Goal: Check status

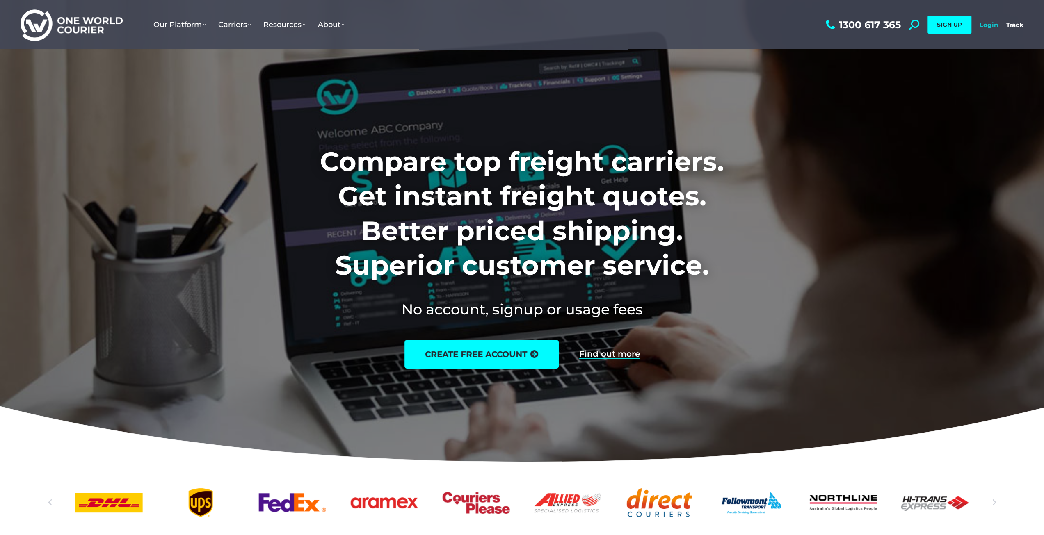
click at [992, 24] on link "Login" at bounding box center [988, 25] width 18 height 8
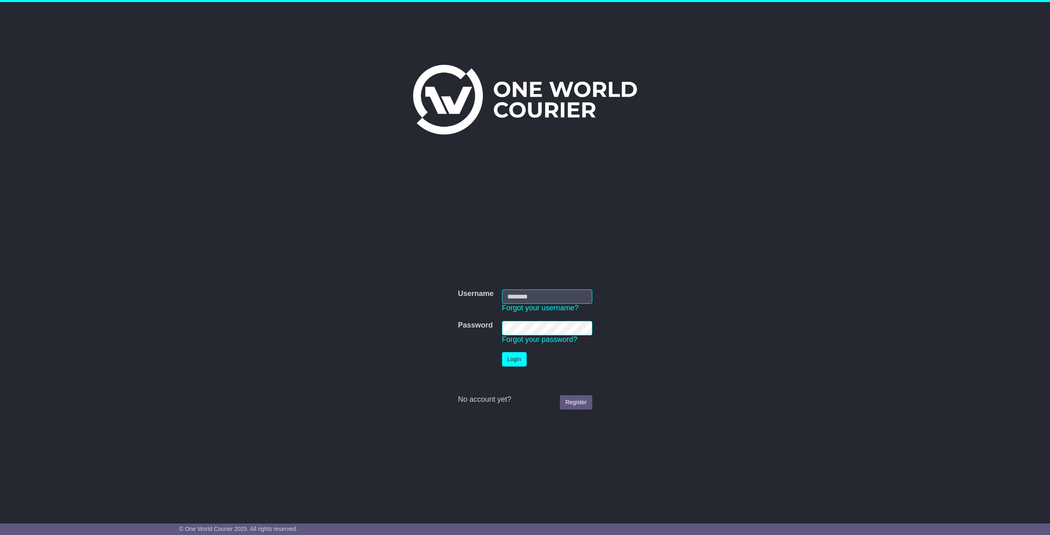
type input "**********"
click at [518, 360] on button "Login" at bounding box center [514, 359] width 25 height 14
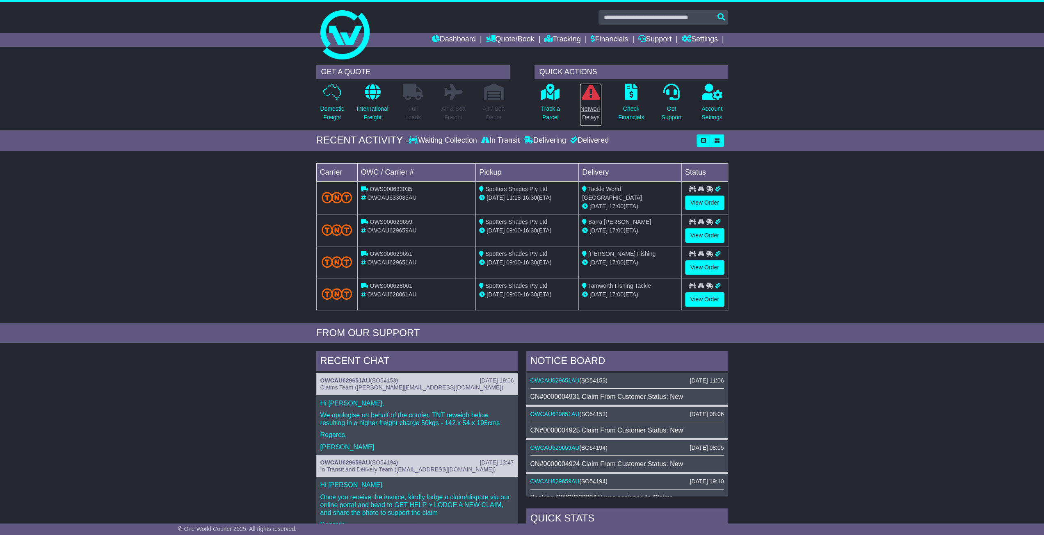
click at [590, 96] on icon at bounding box center [591, 92] width 18 height 16
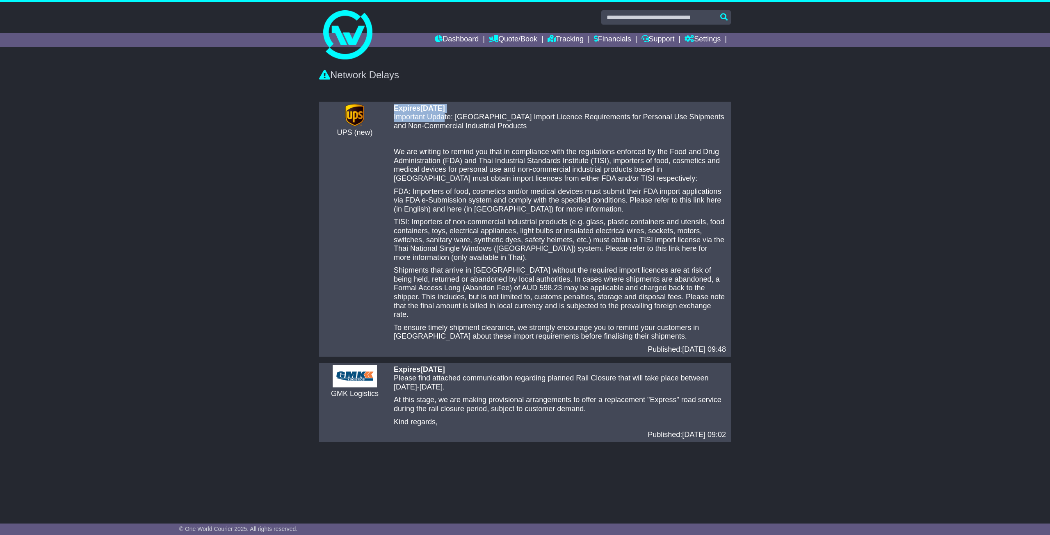
drag, startPoint x: 391, startPoint y: 106, endPoint x: 444, endPoint y: 121, distance: 54.8
click at [444, 121] on div "Expires 20 Aug 2025 Important Update: Thailand Import Licence Requirements for …" at bounding box center [560, 229] width 340 height 250
click at [444, 121] on p "Important Update: Thailand Import Licence Requirements for Personal Use Shipmen…" at bounding box center [560, 122] width 332 height 18
click at [503, 127] on p "Important Update: Thailand Import Licence Requirements for Personal Use Shipmen…" at bounding box center [560, 122] width 332 height 18
drag, startPoint x: 290, startPoint y: 111, endPoint x: 285, endPoint y: 110, distance: 5.8
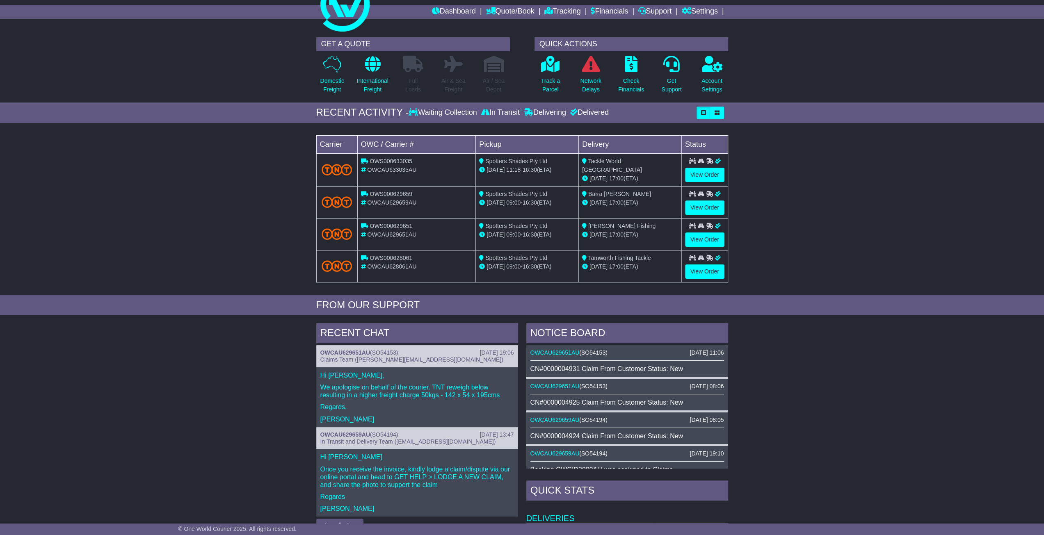
scroll to position [41, 0]
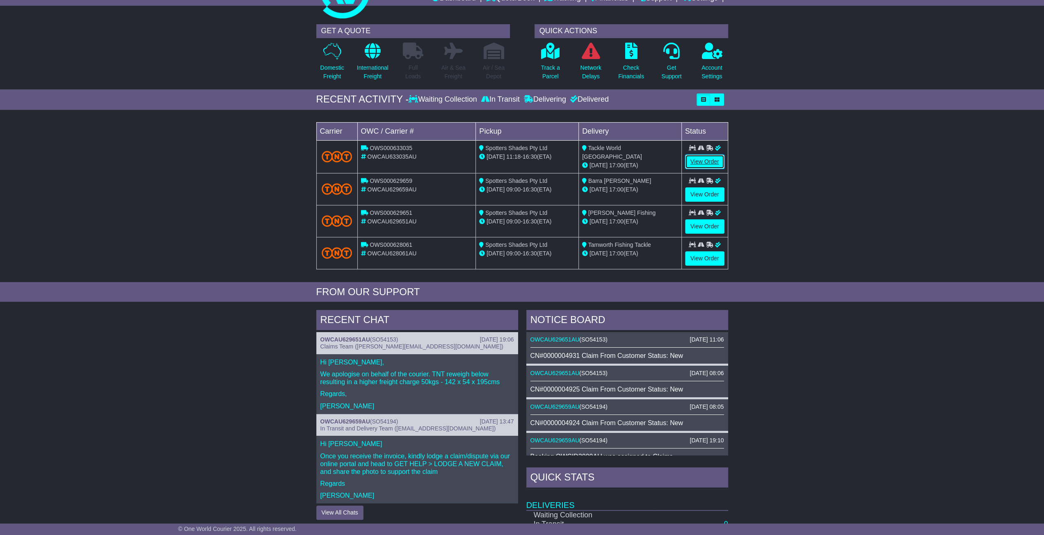
click at [699, 160] on link "View Order" at bounding box center [704, 162] width 39 height 14
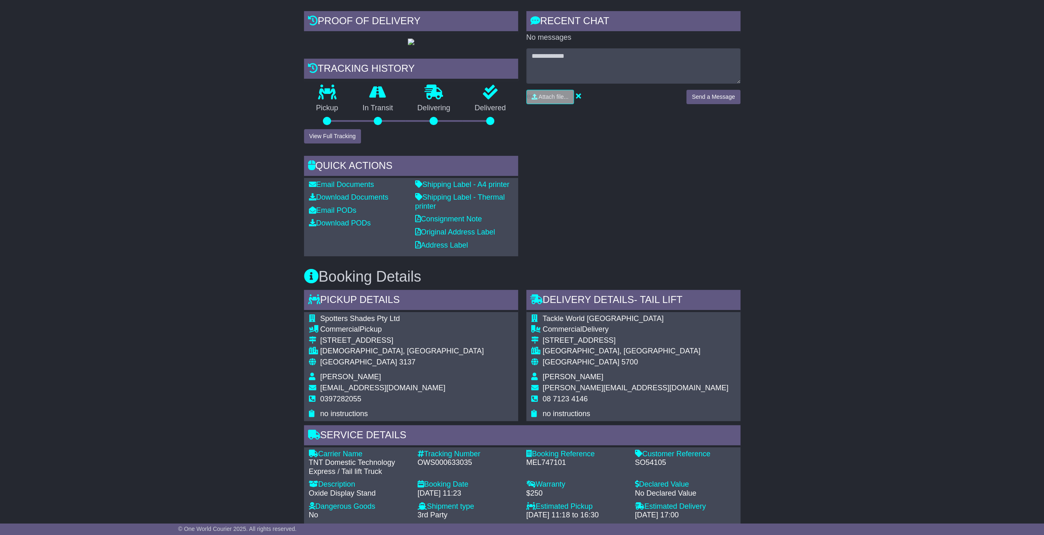
scroll to position [88, 0]
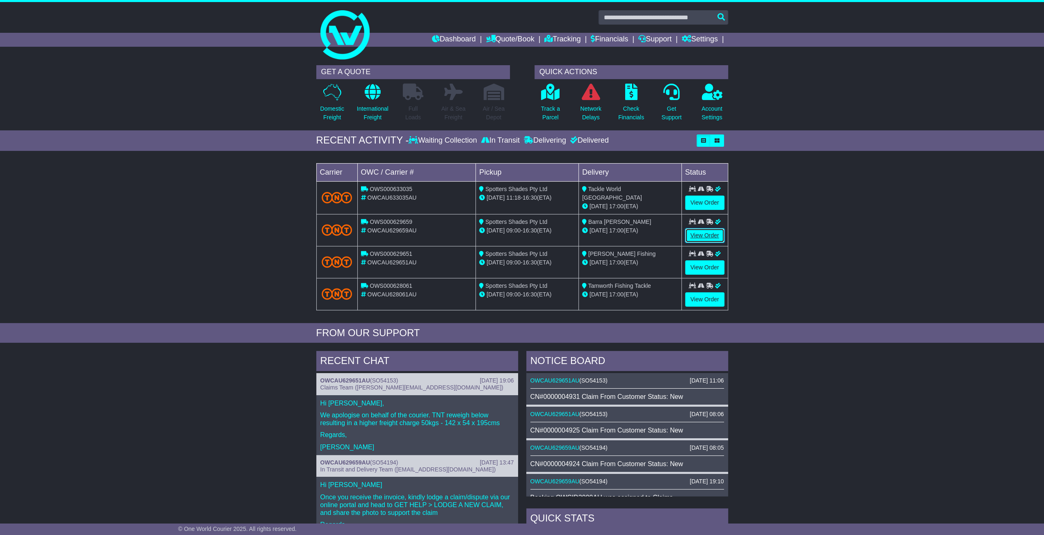
click at [707, 233] on link "View Order" at bounding box center [704, 235] width 39 height 14
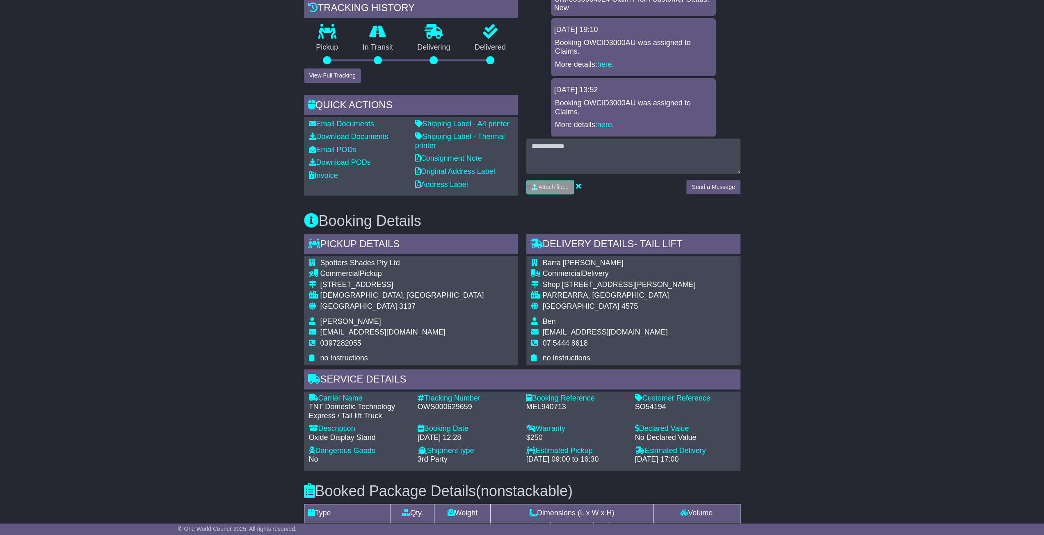
scroll to position [82, 0]
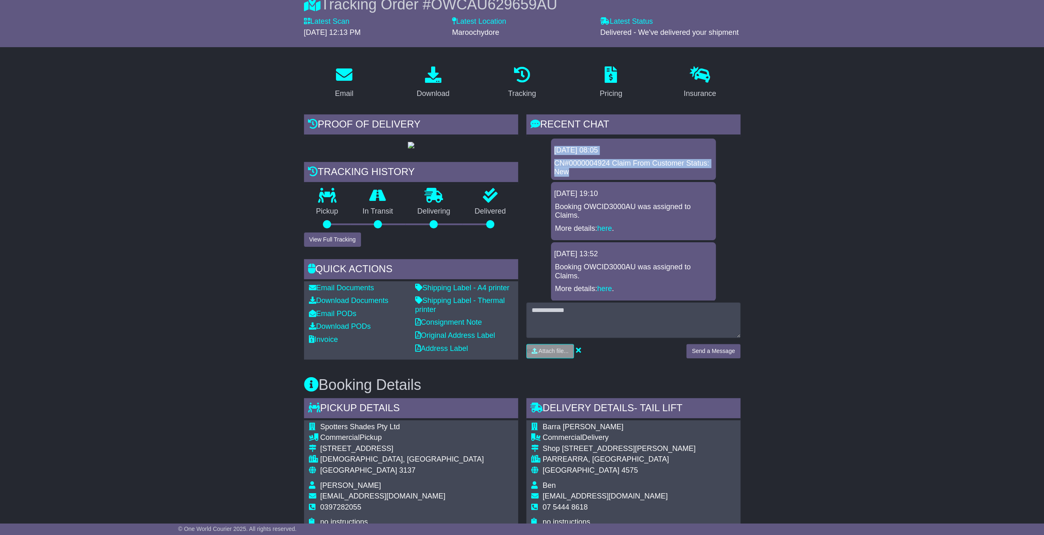
drag, startPoint x: 554, startPoint y: 148, endPoint x: 599, endPoint y: 171, distance: 50.6
click at [599, 171] on div "[DATE] 08:05 CN#0000004924 Claim From Customer Status: New" at bounding box center [633, 159] width 165 height 41
click at [599, 171] on div "CN#0000004924 Claim From Customer Status: New" at bounding box center [633, 168] width 158 height 18
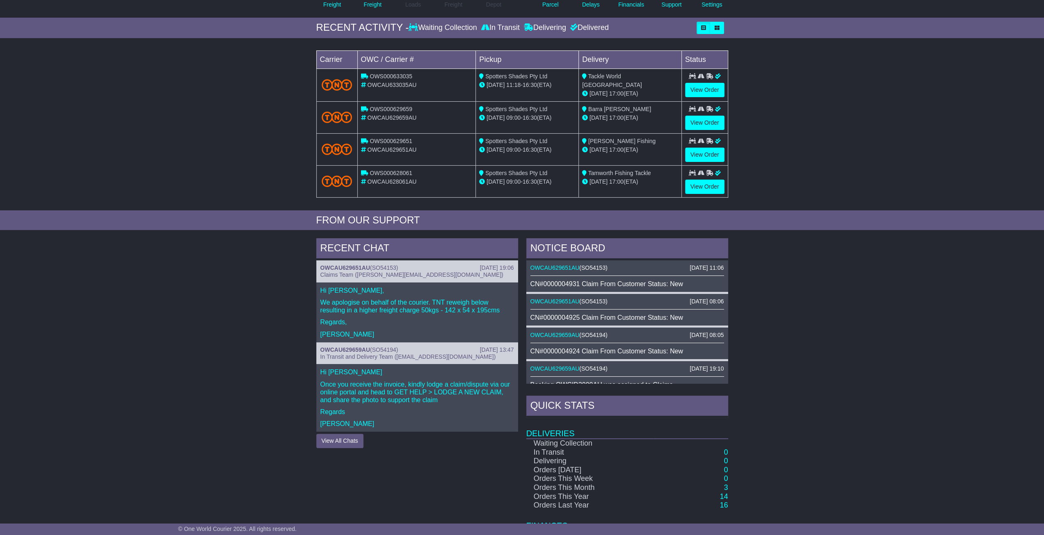
scroll to position [54, 0]
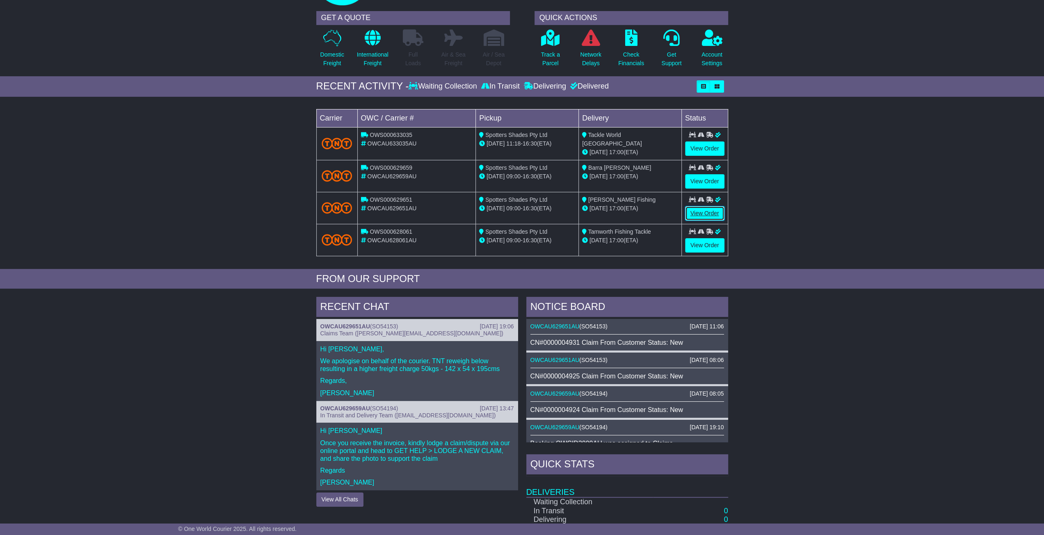
click at [691, 209] on link "View Order" at bounding box center [704, 213] width 39 height 14
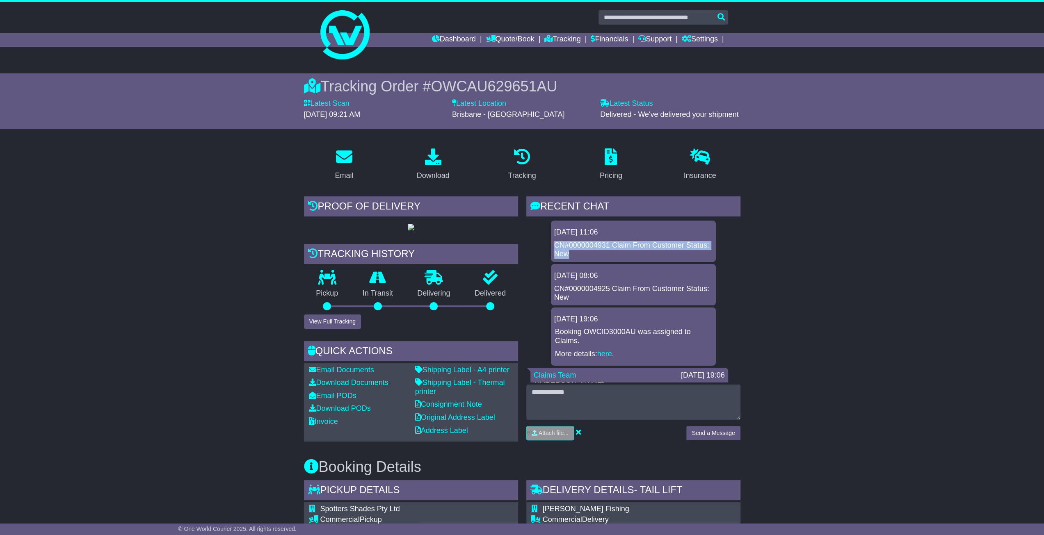
drag, startPoint x: 554, startPoint y: 245, endPoint x: 617, endPoint y: 251, distance: 62.6
click at [617, 251] on div "CN#0000004931 Claim From Customer Status: New" at bounding box center [633, 250] width 158 height 18
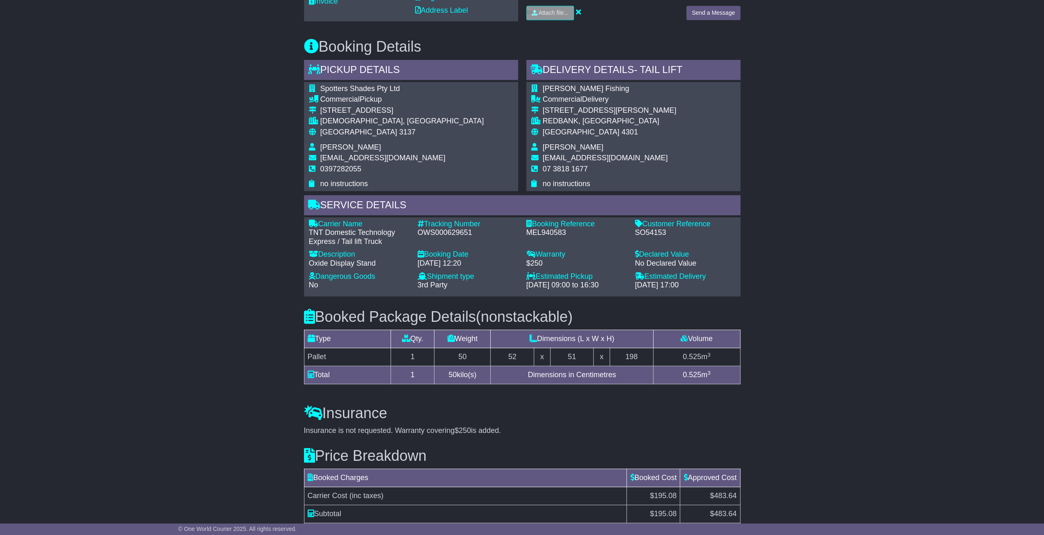
scroll to position [492, 0]
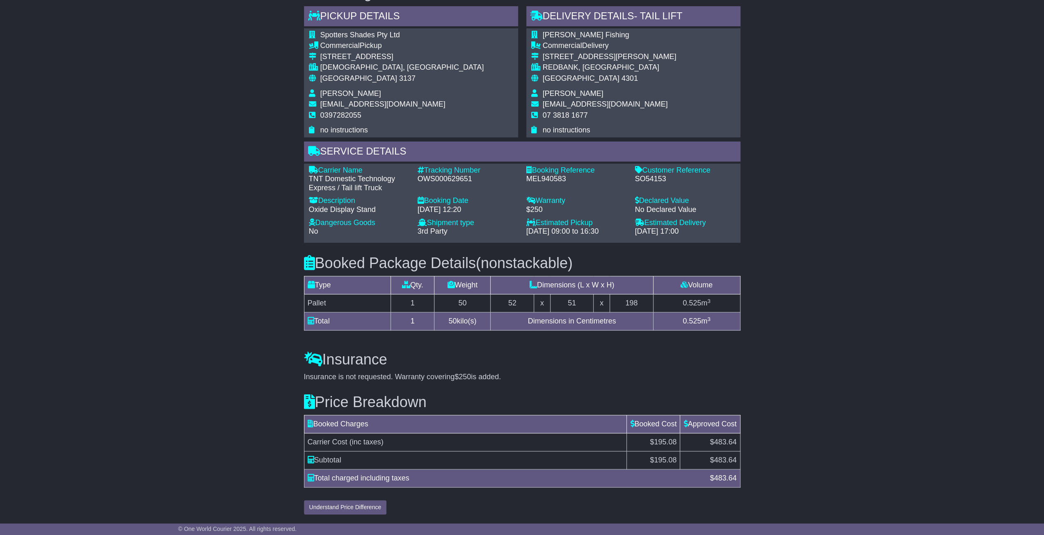
click at [192, 257] on div "Email Download Tracking Pricing Insurance" at bounding box center [522, 92] width 1044 height 851
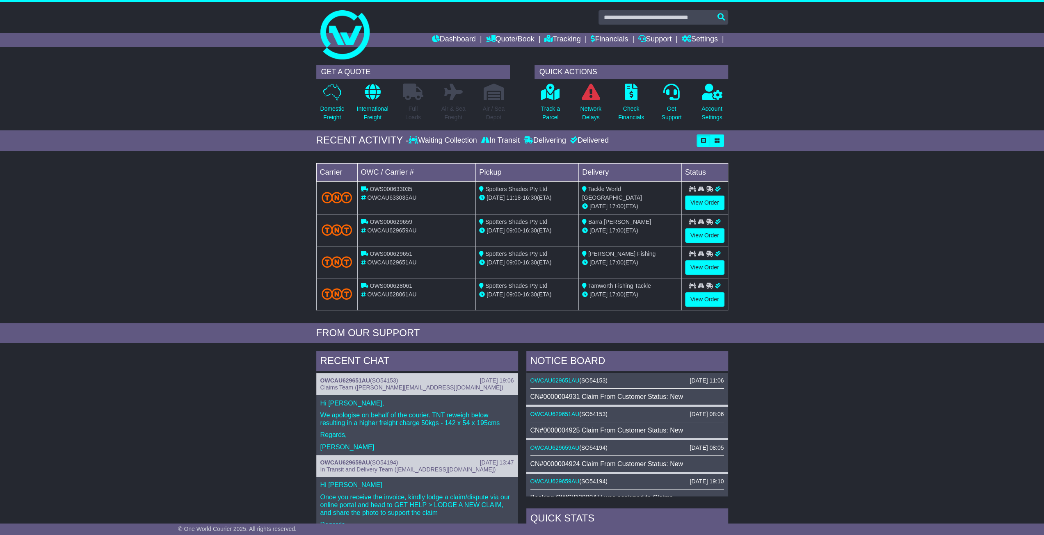
click at [807, 432] on div "RECENT CHAT [DATE] 19:06 OWCAU629651AU ( SO54153 ) Claims Team ([PERSON_NAME][E…" at bounding box center [522, 523] width 1044 height 353
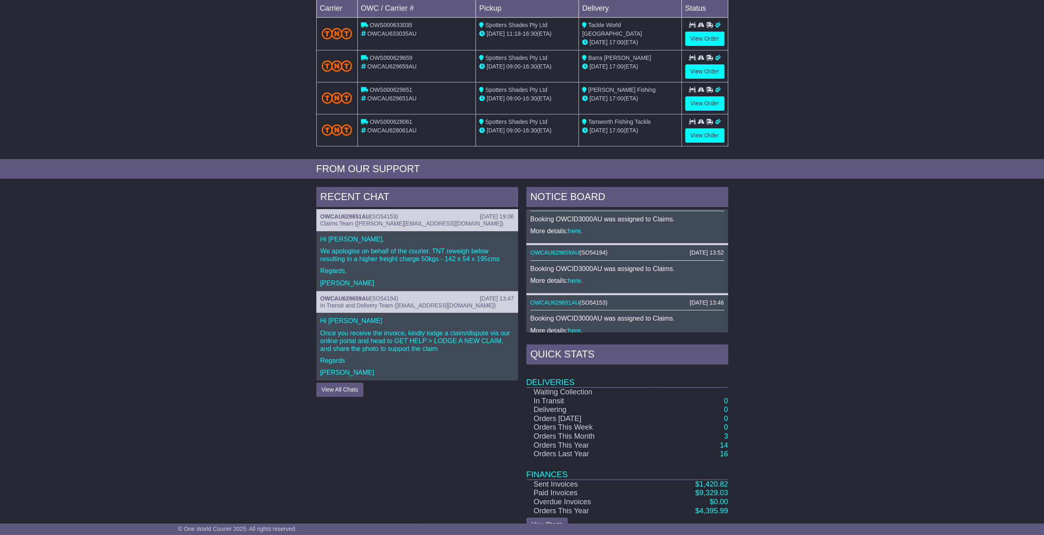
scroll to position [177, 0]
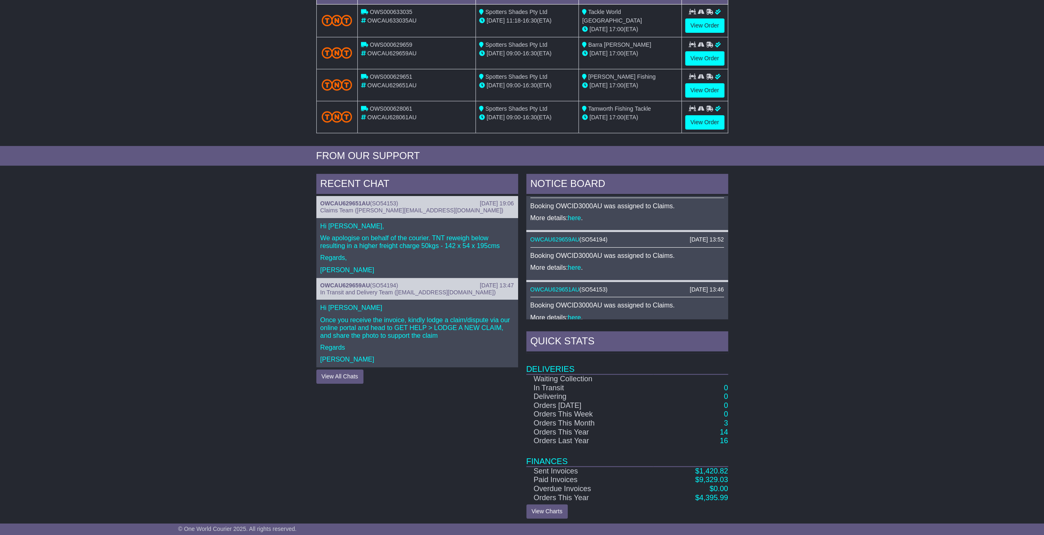
click at [180, 334] on div "RECENT CHAT [DATE] 19:06 OWCAU629651AU ( SO54153 ) Claims Team ([PERSON_NAME][E…" at bounding box center [522, 346] width 1044 height 353
